Goal: Task Accomplishment & Management: Manage account settings

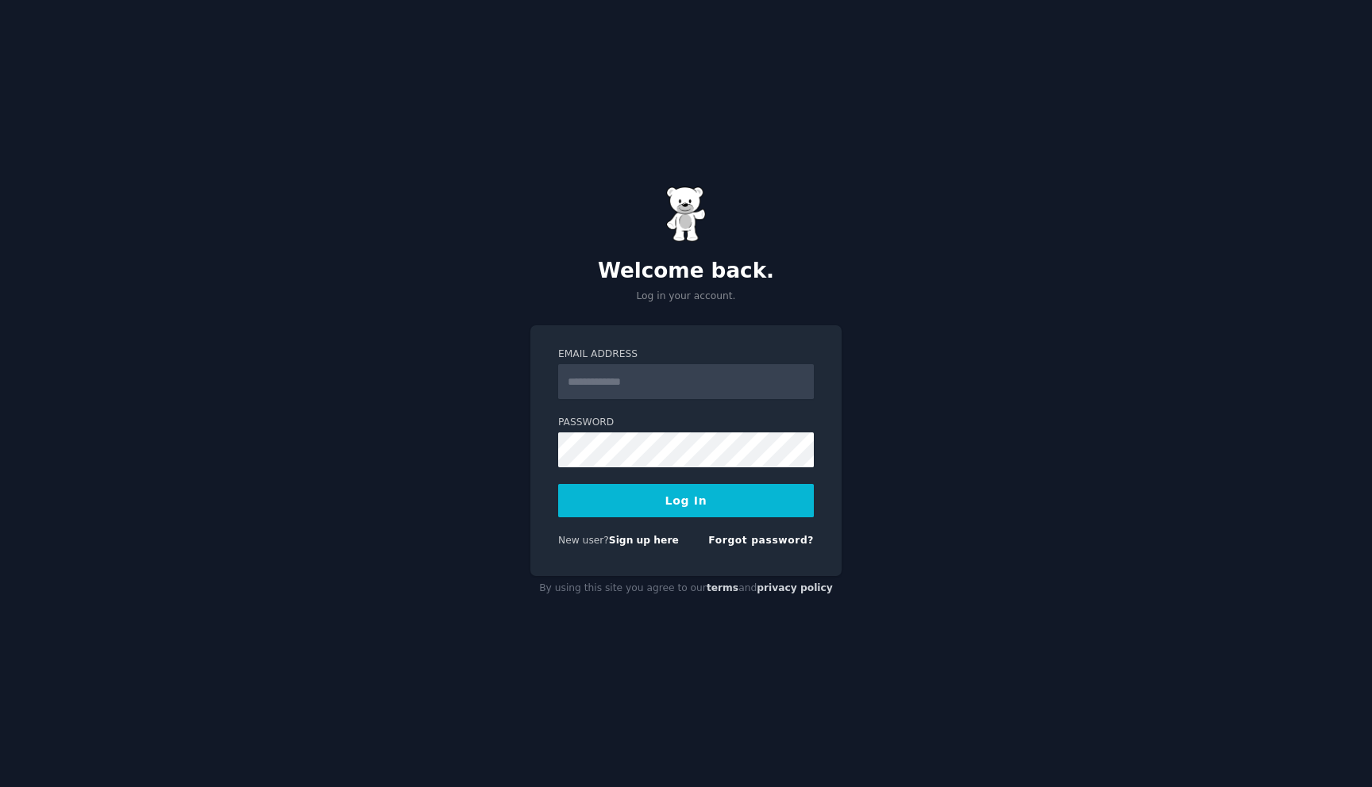
type input "**********"
click at [619, 494] on button "Log In" at bounding box center [686, 500] width 256 height 33
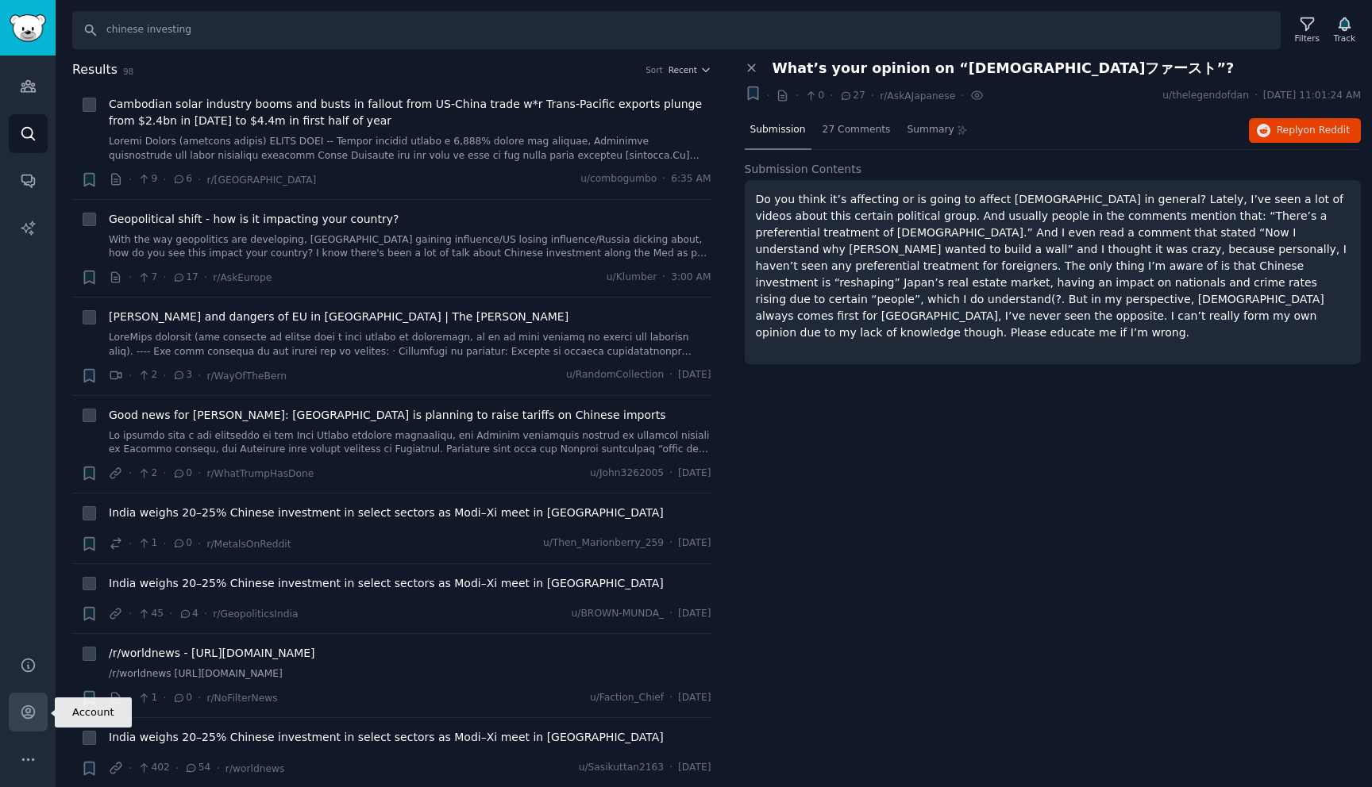
click at [26, 704] on icon "Sidebar" at bounding box center [28, 712] width 17 height 17
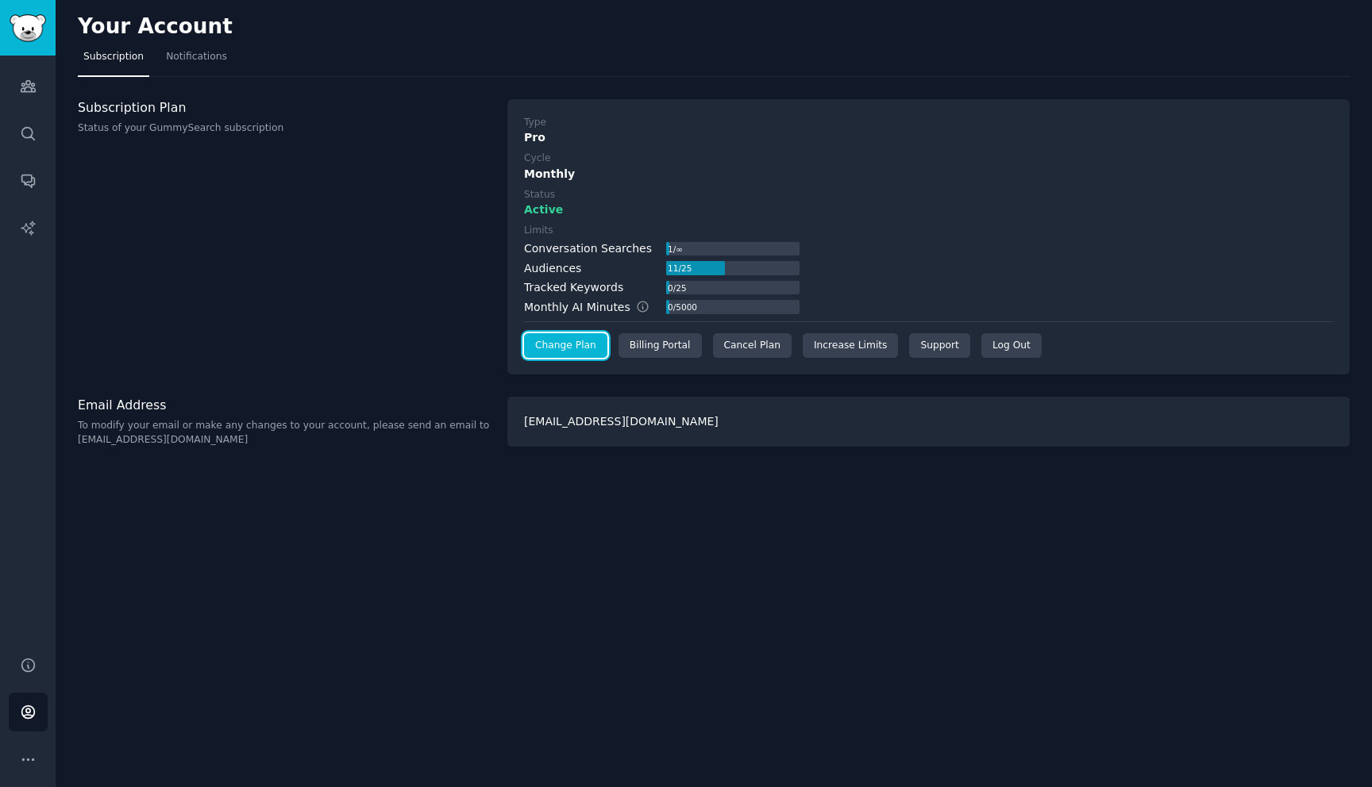
click at [575, 344] on link "Change Plan" at bounding box center [565, 345] width 83 height 25
click at [733, 354] on div "Cancel Plan" at bounding box center [752, 345] width 79 height 25
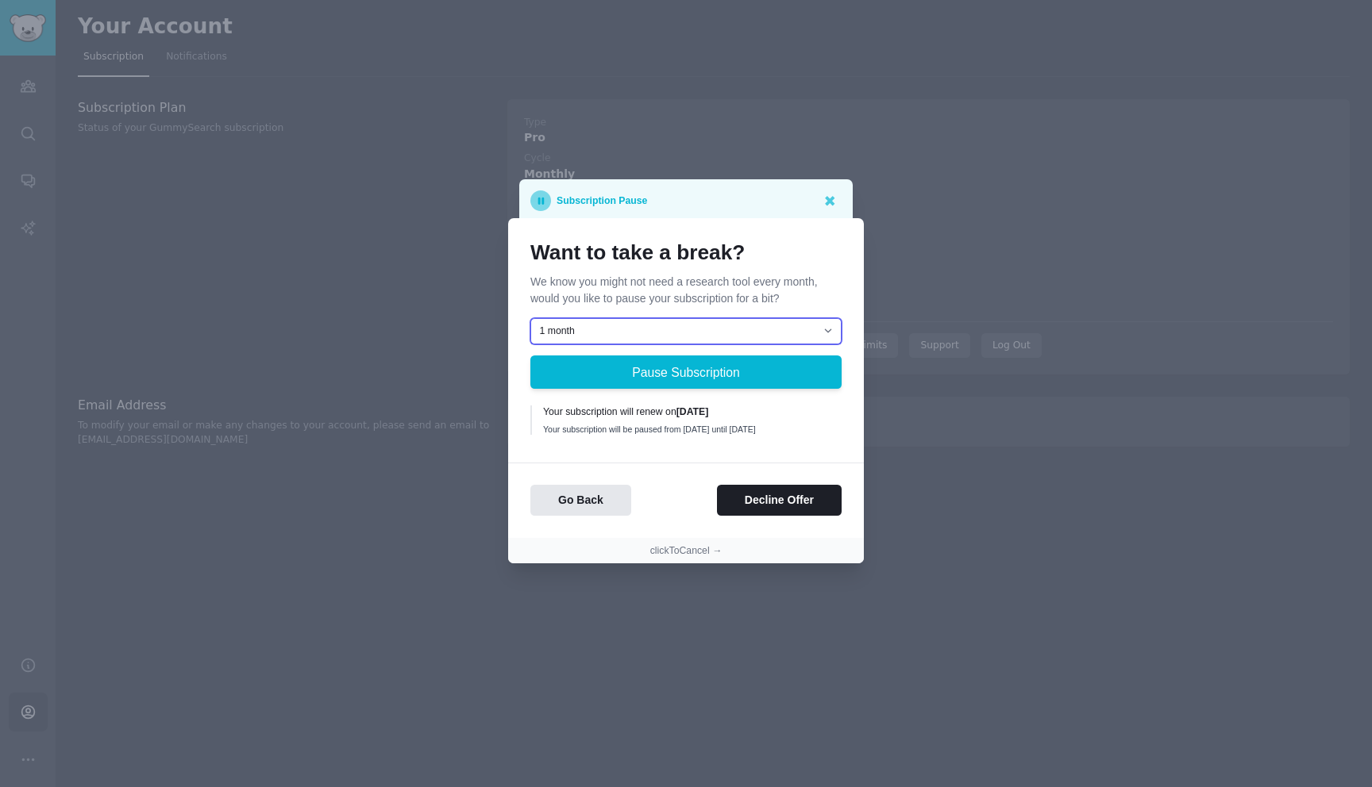
click at [596, 330] on select "1 month 2 months 3 months Choose a custom date to resume" at bounding box center [685, 331] width 311 height 27
click at [607, 325] on select "1 month 2 months 3 months Choose a custom date to resume" at bounding box center [685, 331] width 311 height 27
click at [596, 324] on select "1 month 2 months 3 months Choose a custom date to resume" at bounding box center [685, 331] width 311 height 27
click at [888, 204] on div at bounding box center [686, 393] width 1372 height 787
